Goal: Communication & Community: Connect with others

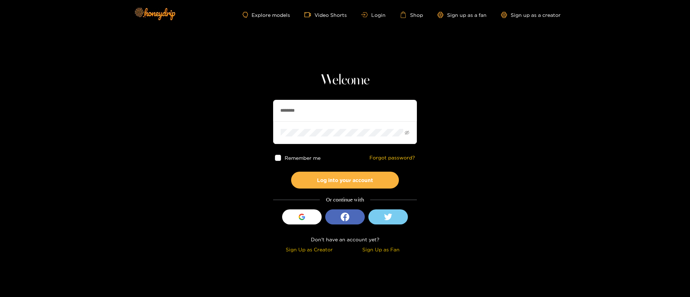
click at [306, 104] on input "********" at bounding box center [345, 111] width 144 height 22
paste input "text"
type input "********"
click at [364, 183] on button "Log into your account" at bounding box center [345, 180] width 108 height 17
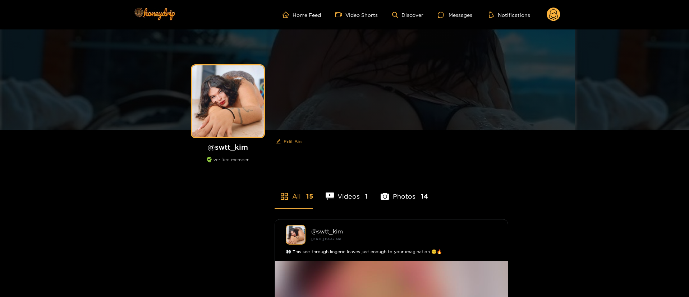
click at [560, 15] on header "Home Feed Video Shorts Discover Messages Notifications 0 videos discover messag…" at bounding box center [344, 14] width 689 height 29
click at [558, 15] on circle at bounding box center [554, 15] width 14 height 14
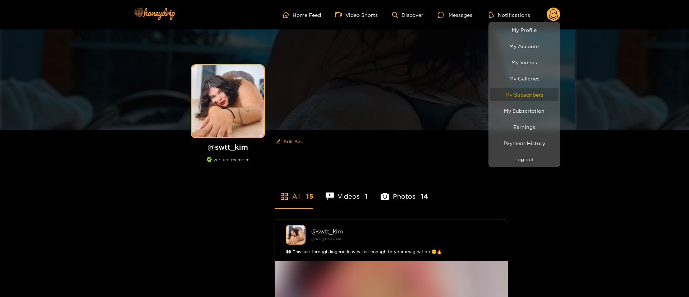
click at [536, 97] on link "My Subscribers" at bounding box center [524, 94] width 68 height 13
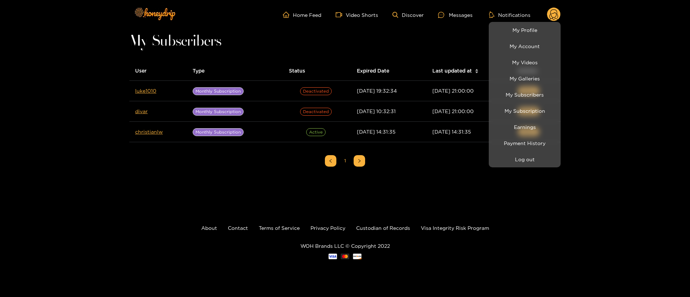
click at [140, 158] on div at bounding box center [345, 148] width 690 height 297
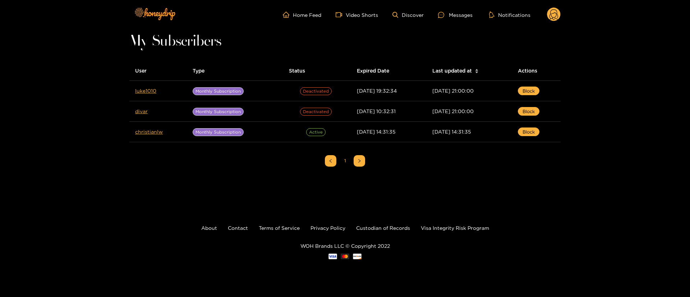
click at [549, 16] on circle at bounding box center [554, 15] width 14 height 14
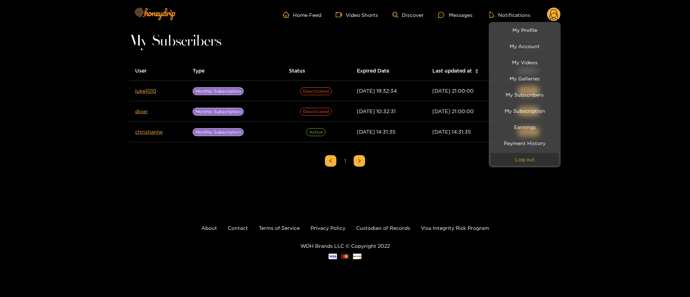
click at [526, 163] on button "Log out" at bounding box center [525, 159] width 68 height 13
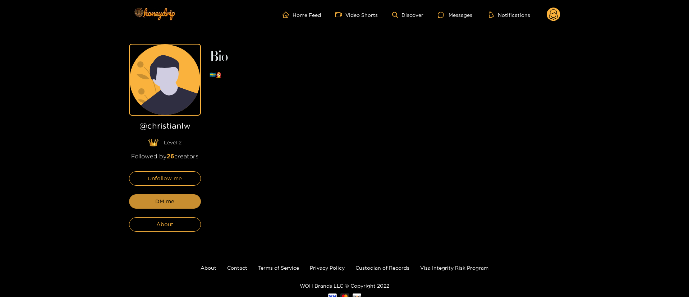
click at [192, 206] on button "DM me" at bounding box center [165, 201] width 72 height 14
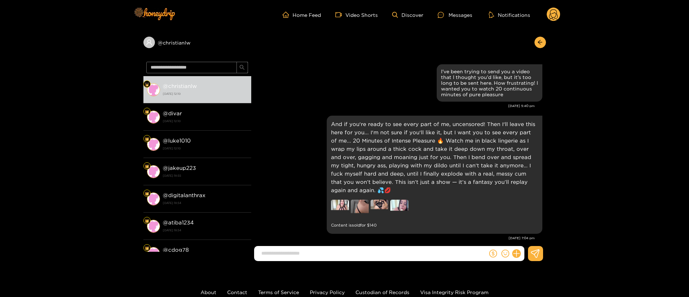
scroll to position [1394, 0]
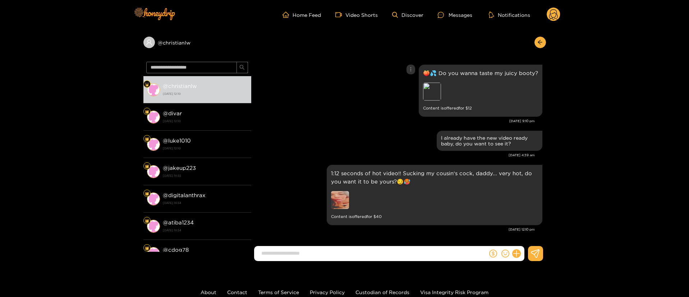
click at [353, 118] on div "🍑💦 Do you wanna taste my juicy booty? Preview Content is offered for $ 12" at bounding box center [399, 91] width 288 height 56
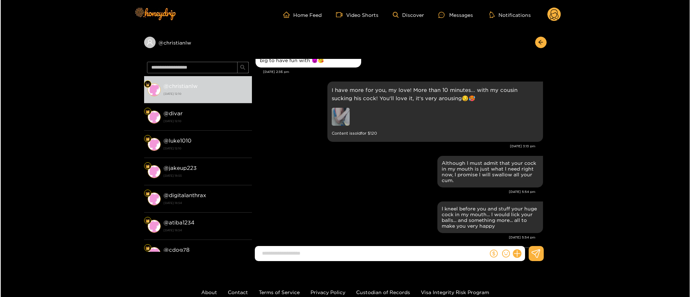
scroll to position [0, 0]
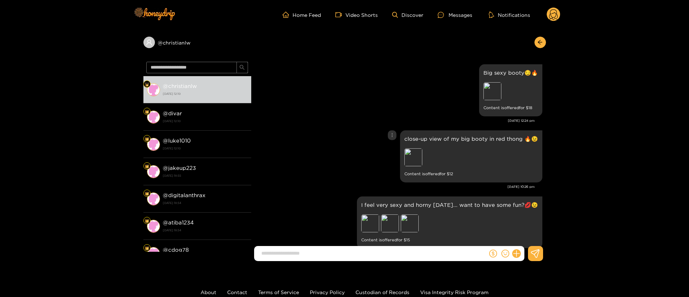
click at [432, 141] on p "close-up view of my big booty in red thong 🔥😉" at bounding box center [471, 139] width 134 height 8
copy p "close-up view of my big booty in red thong 🔥😉"
click at [427, 138] on p "close-up view of my big booty in red thong 🔥😉" at bounding box center [471, 139] width 134 height 8
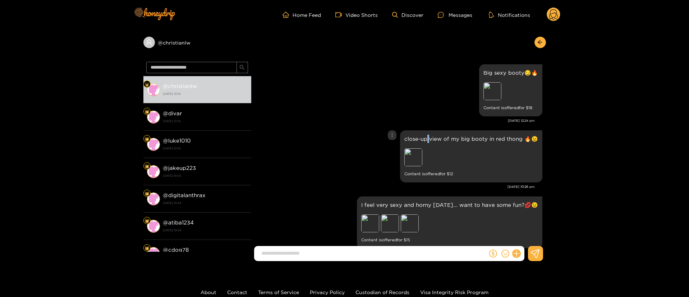
click at [427, 138] on p "close-up view of my big booty in red thong 🔥😉" at bounding box center [471, 139] width 134 height 8
click at [391, 136] on icon "more" at bounding box center [392, 135] width 5 height 5
click at [393, 153] on div "Unsend" at bounding box center [393, 150] width 18 height 7
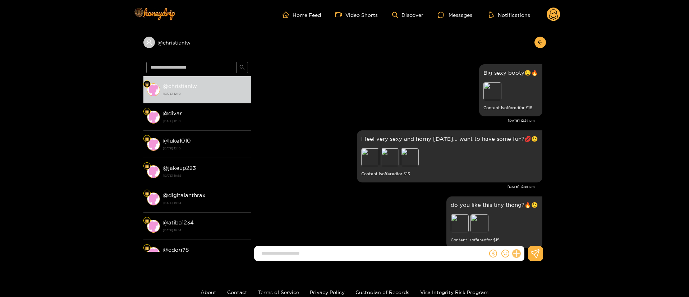
click at [518, 256] on icon at bounding box center [516, 254] width 8 height 8
click at [531, 238] on icon at bounding box center [529, 236] width 7 height 7
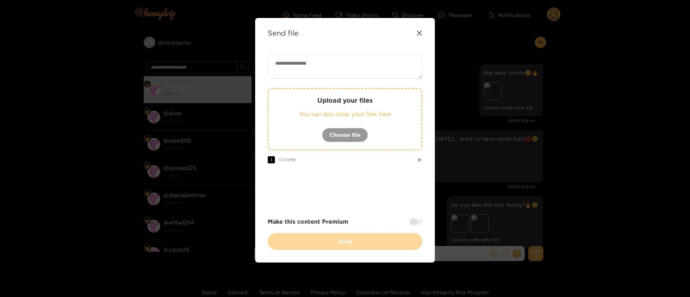
click at [352, 83] on div "Upload your files You can also drop your files here Choose file 1 0.04 MB Make …" at bounding box center [345, 152] width 155 height 196
click at [340, 72] on textarea at bounding box center [345, 66] width 155 height 24
paste textarea "**********"
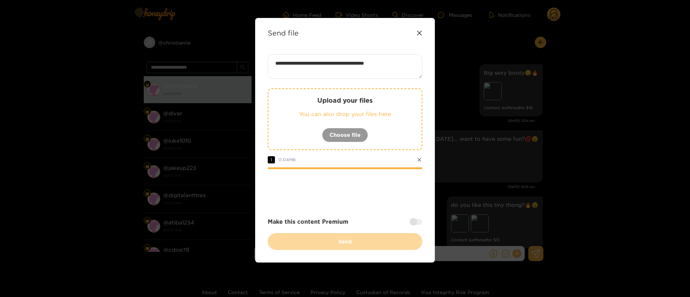
scroll to position [0, 0]
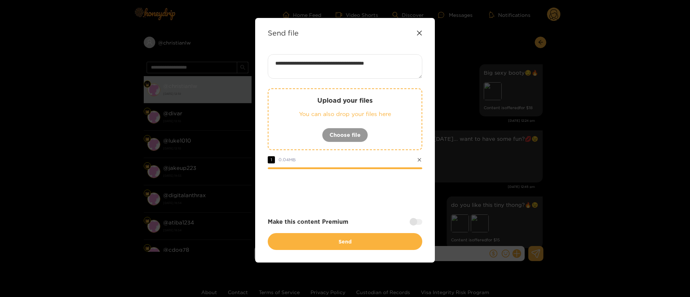
type textarea "**********"
click at [417, 222] on div at bounding box center [416, 222] width 13 height 6
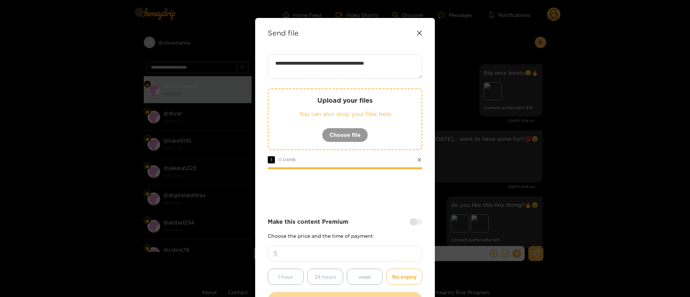
click at [400, 253] on input "number" at bounding box center [345, 254] width 155 height 16
type input "**"
click at [345, 220] on strong "Make this content Premium" at bounding box center [308, 222] width 81 height 8
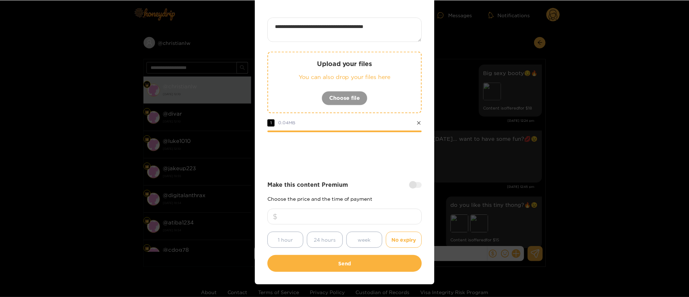
scroll to position [53, 0]
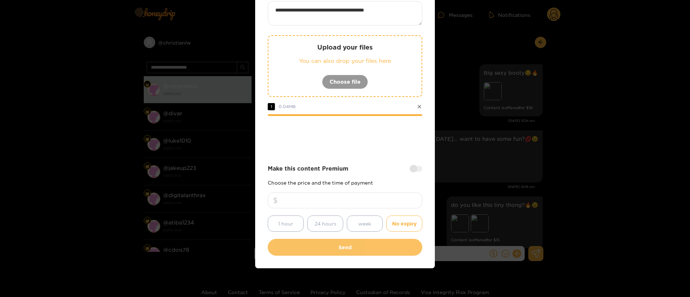
click at [364, 250] on button "Send" at bounding box center [345, 247] width 155 height 17
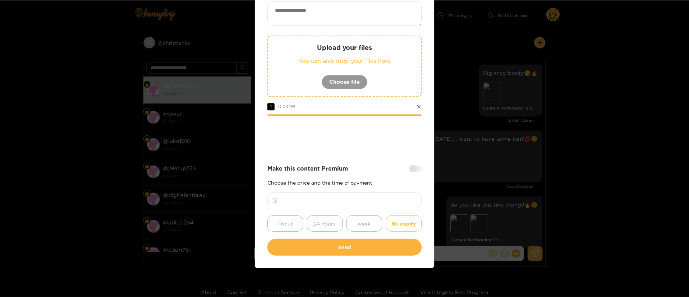
scroll to position [11, 0]
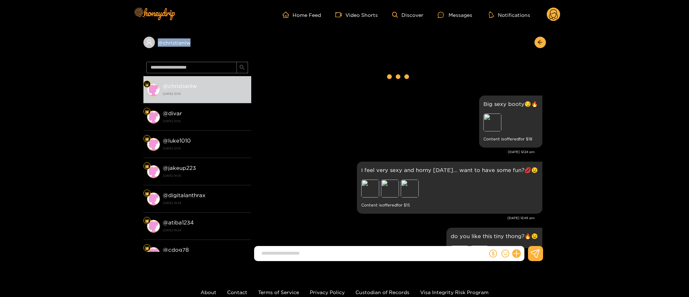
copy div "@ christianlw"
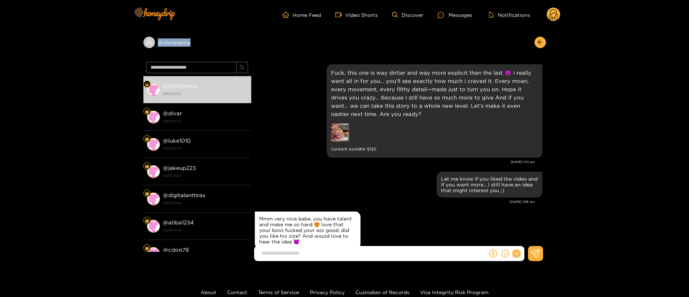
drag, startPoint x: 219, startPoint y: 51, endPoint x: 339, endPoint y: 0, distance: 130.8
click at [182, 50] on div "@ christianlw" at bounding box center [344, 43] width 403 height 29
click at [559, 19] on icon at bounding box center [554, 15] width 14 height 14
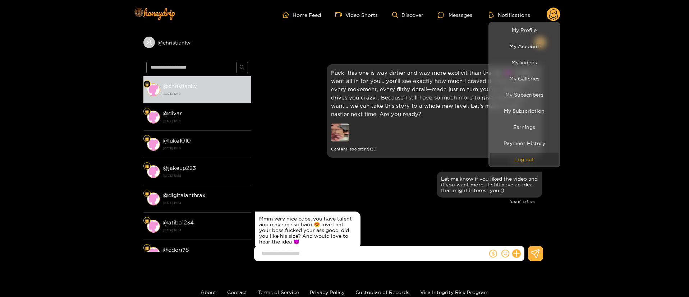
click at [546, 164] on button "Log out" at bounding box center [524, 159] width 68 height 13
